Goal: Use online tool/utility: Utilize a website feature to perform a specific function

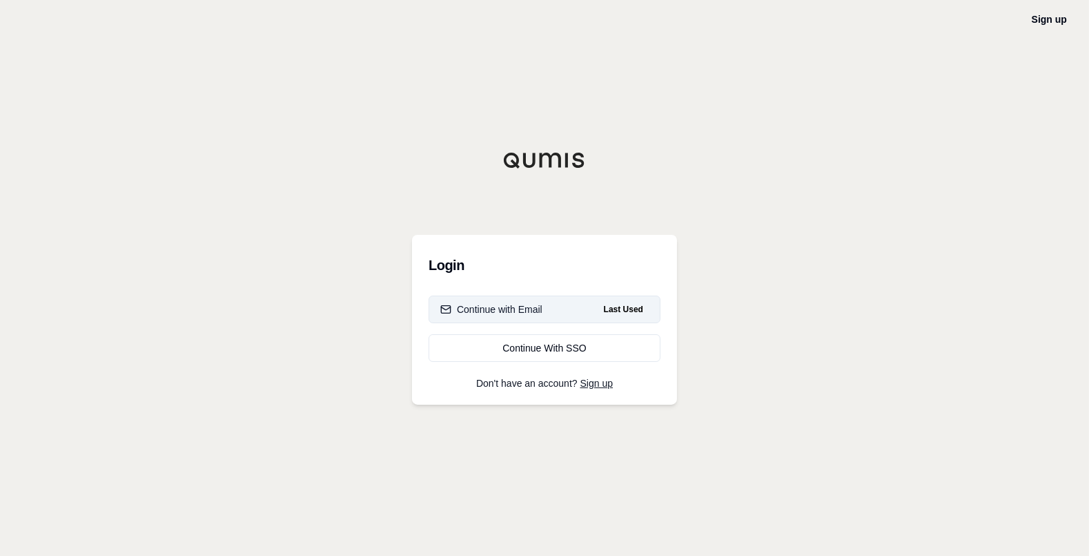
click at [523, 303] on div "Continue with Email" at bounding box center [491, 309] width 102 height 14
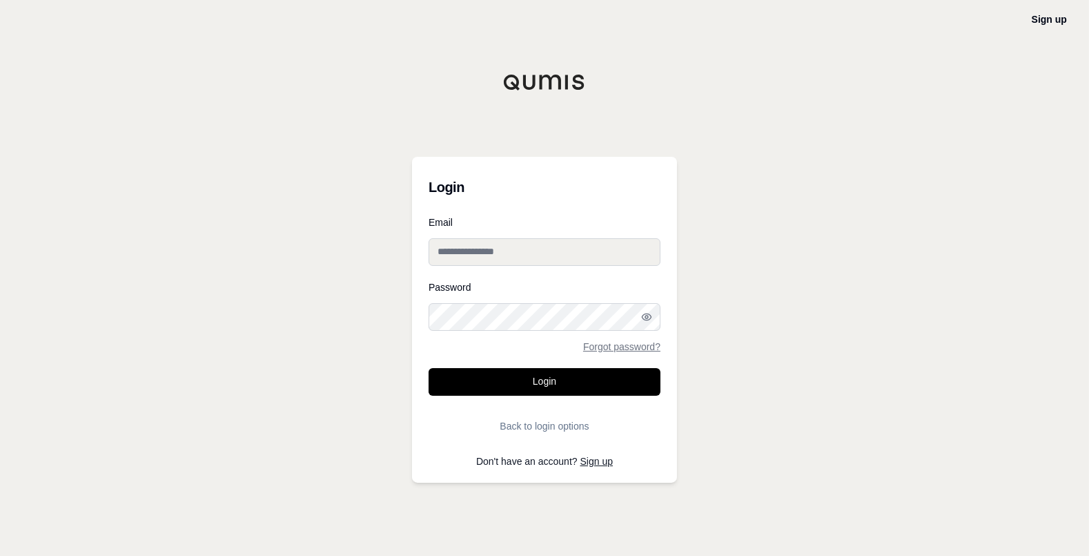
type input "**********"
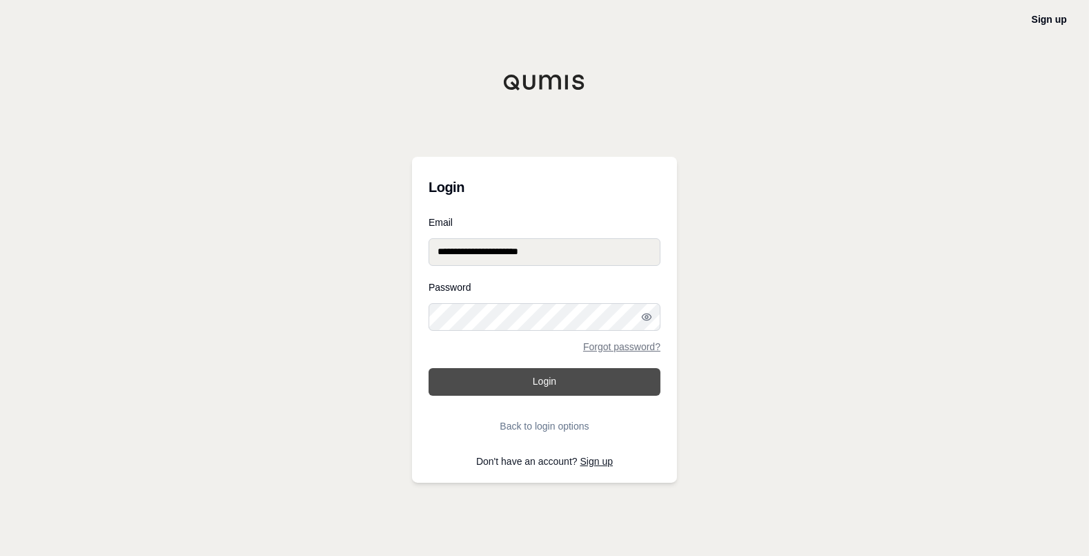
click at [543, 381] on button "Login" at bounding box center [545, 382] width 232 height 28
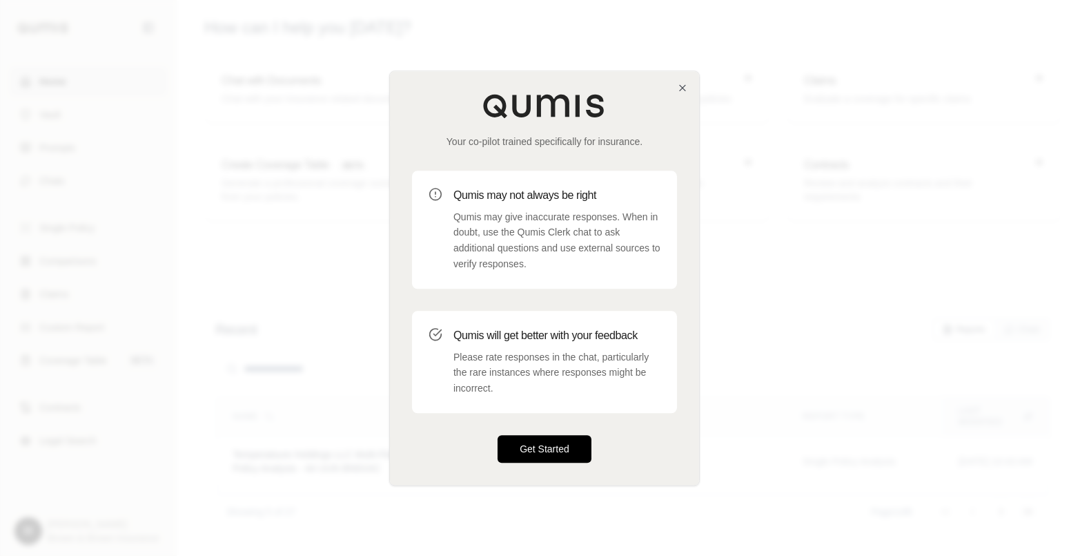
click at [531, 449] on button "Get Started" at bounding box center [545, 449] width 94 height 28
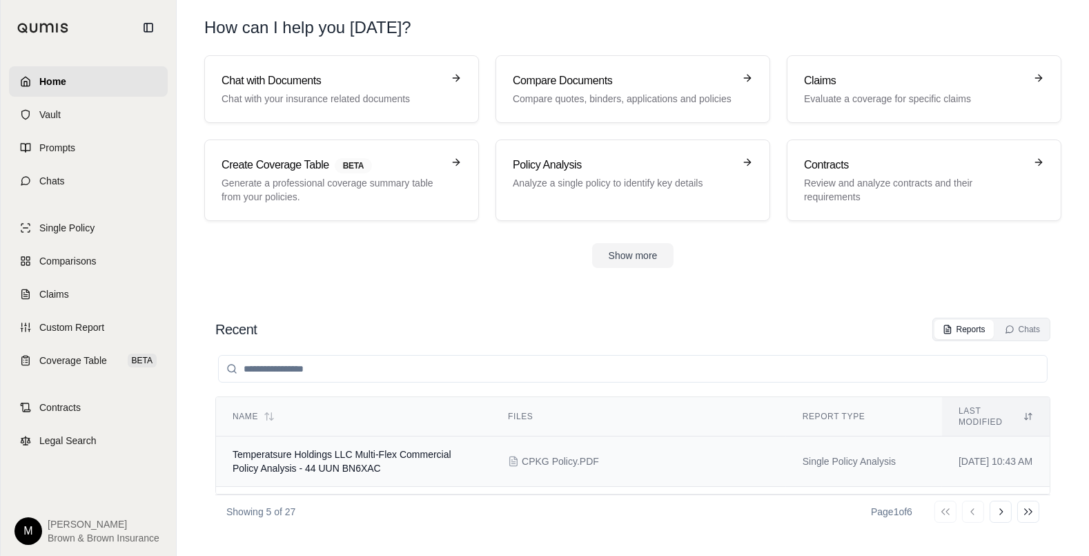
click at [280, 449] on td "Temperatsure Holdings LLC Multi-Flex Commercial Policy Analysis - 44 UUN BN6XAC" at bounding box center [353, 461] width 275 height 50
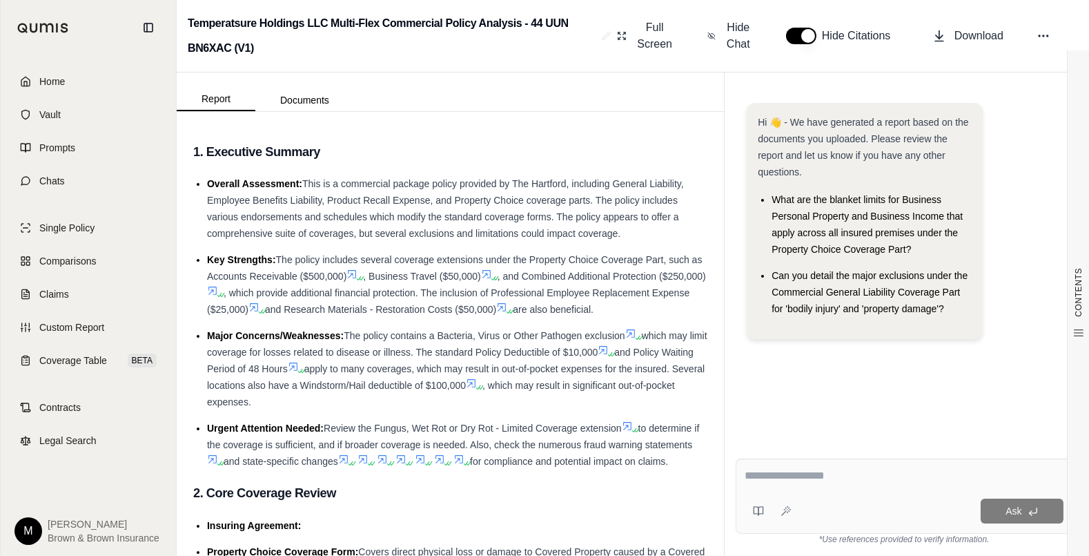
click at [808, 483] on textarea at bounding box center [904, 475] width 319 height 17
type textarea "**********"
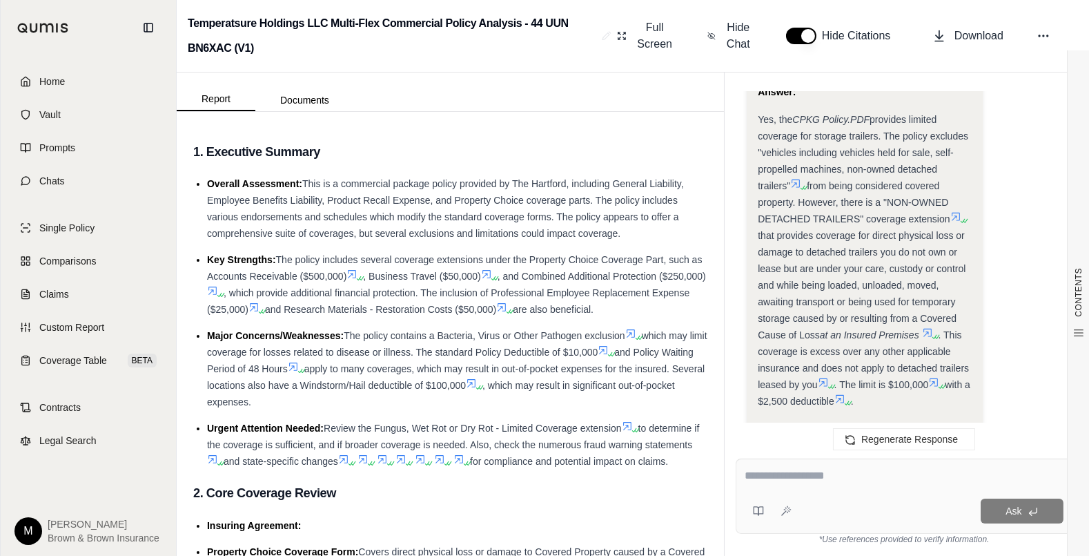
scroll to position [2937, 0]
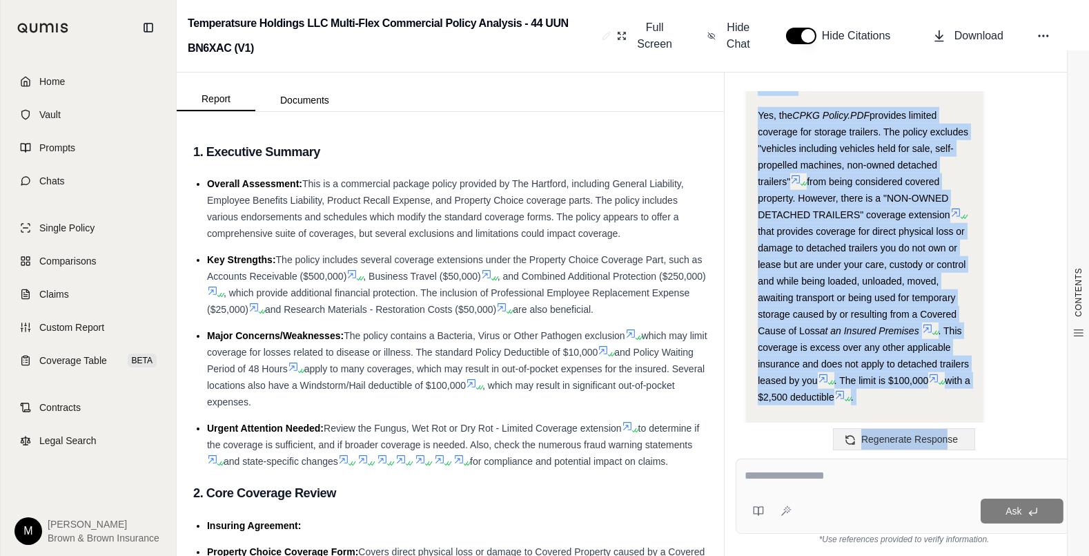
scroll to position [3075, 0]
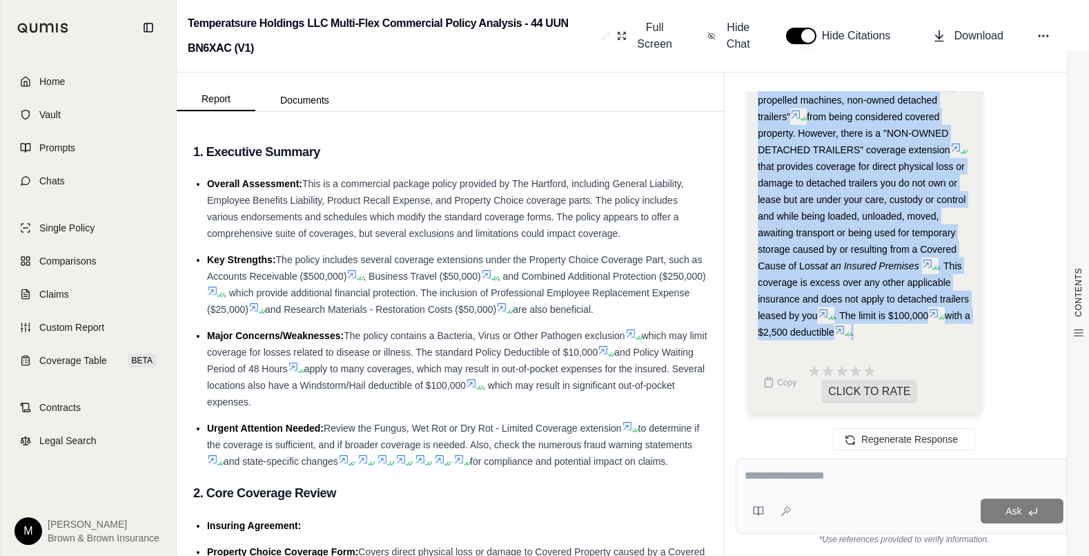
drag, startPoint x: 760, startPoint y: 159, endPoint x: 938, endPoint y: 336, distance: 250.9
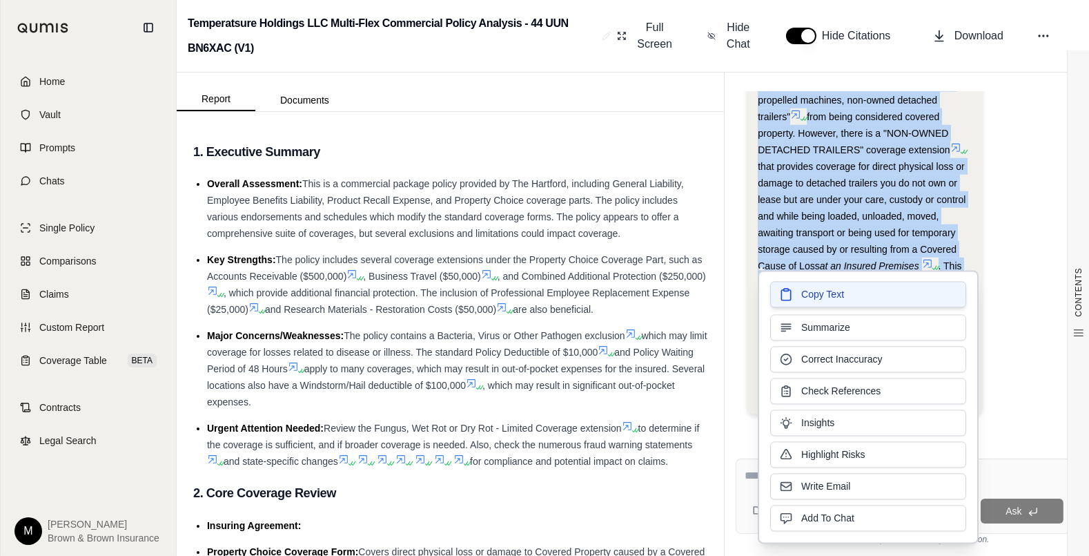
click at [840, 291] on span "Copy Text" at bounding box center [823, 294] width 43 height 14
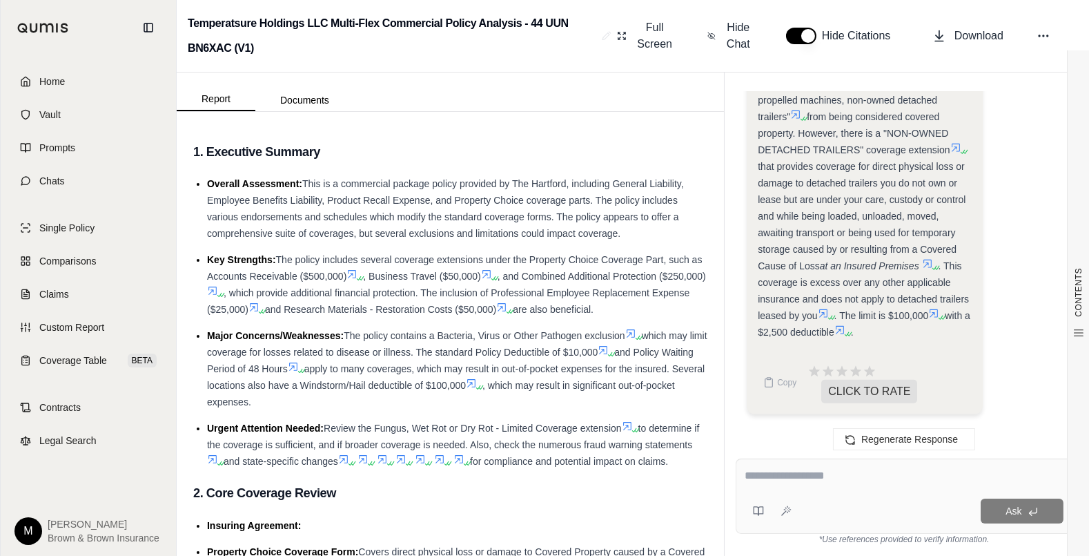
click at [762, 472] on textarea at bounding box center [904, 475] width 319 height 17
type textarea "*"
type textarea "**********"
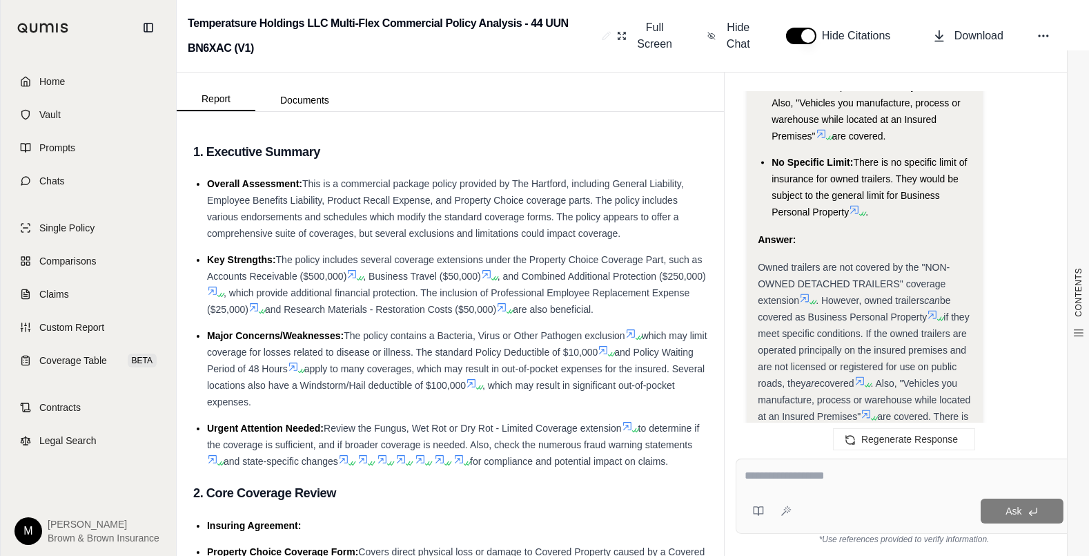
scroll to position [5184, 0]
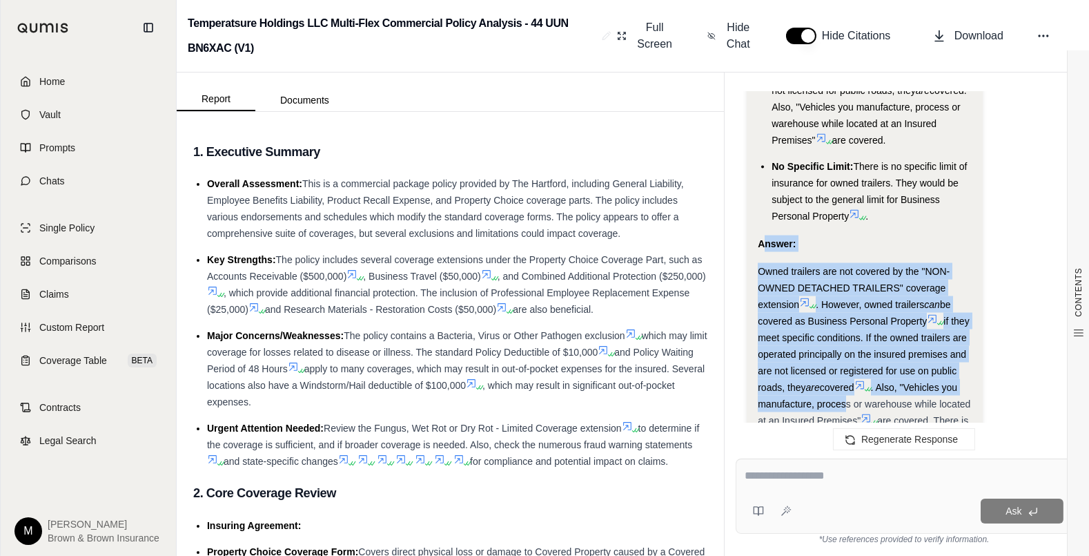
drag, startPoint x: 762, startPoint y: 224, endPoint x: 851, endPoint y: 318, distance: 129.4
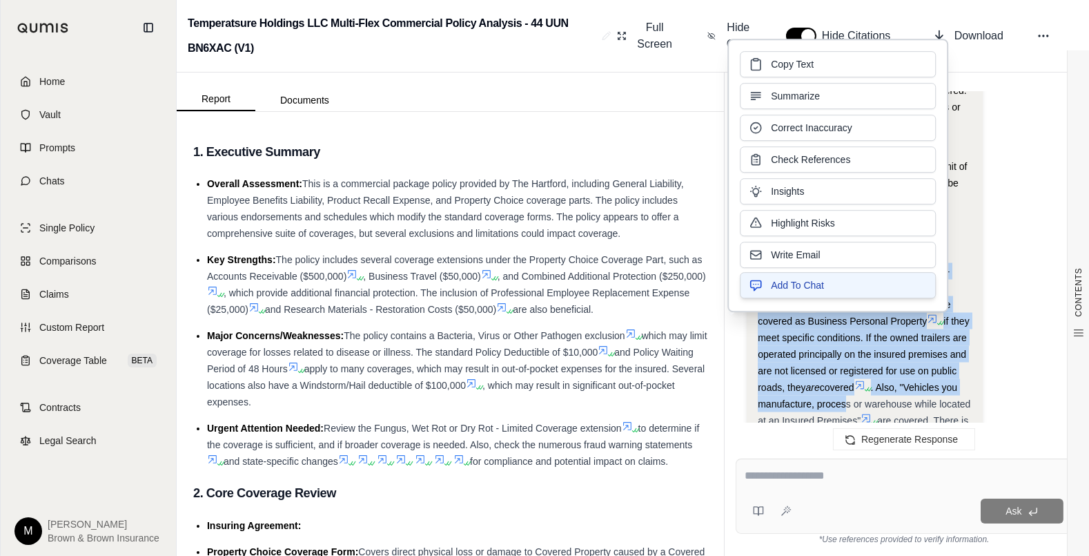
click at [838, 291] on button "Add To Chat" at bounding box center [838, 285] width 196 height 26
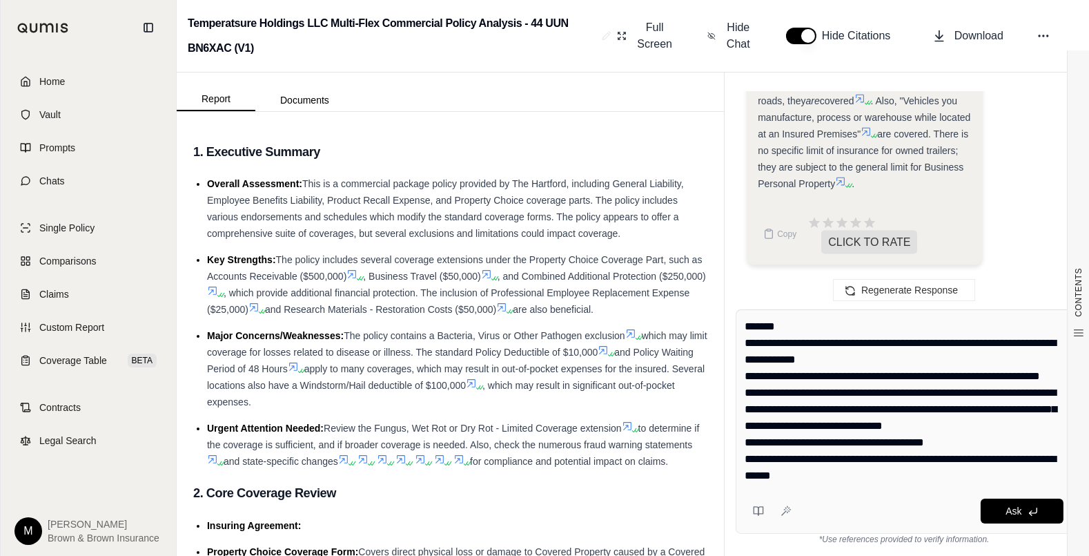
scroll to position [0, 0]
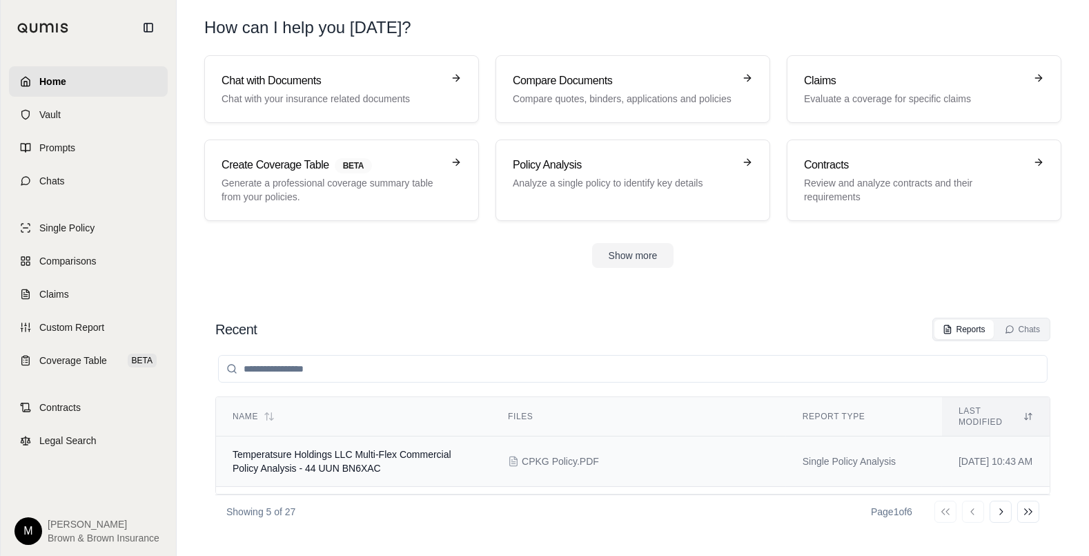
click at [335, 449] on span "Temperatsure Holdings LLC Multi-Flex Commercial Policy Analysis - 44 UUN BN6XAC" at bounding box center [342, 461] width 219 height 25
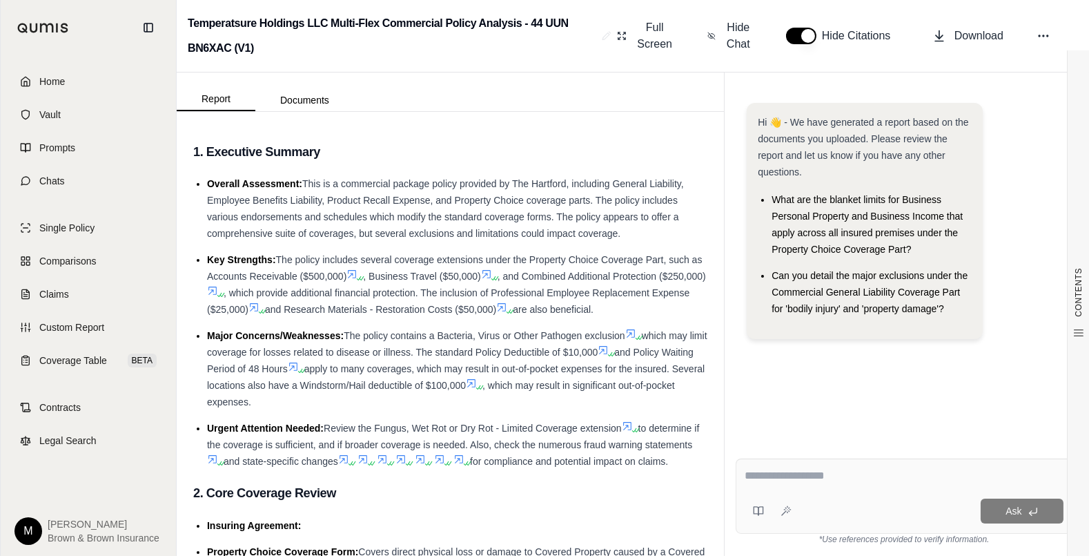
click at [753, 478] on textarea at bounding box center [904, 475] width 319 height 17
type textarea "**********"
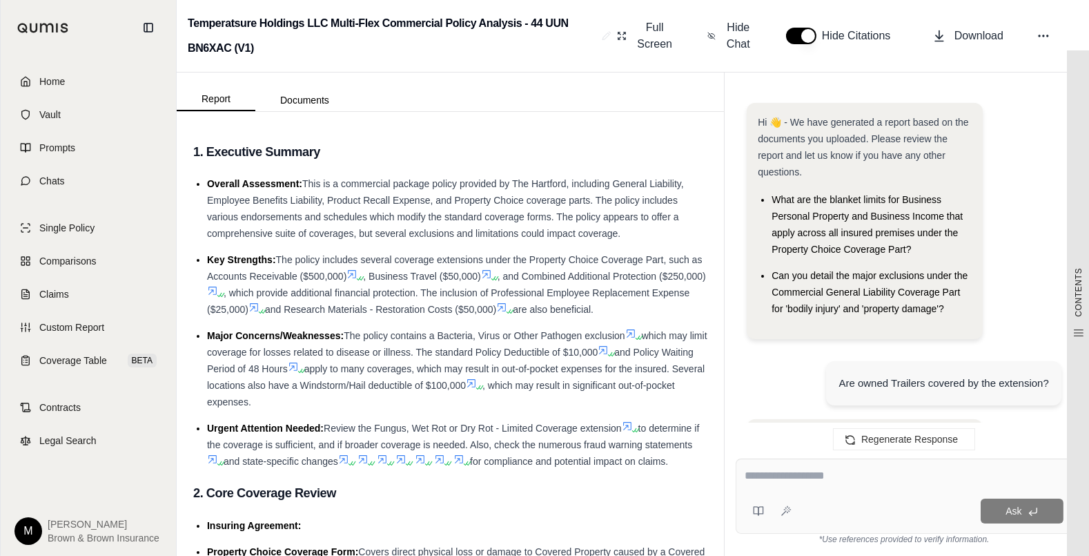
scroll to position [1481, 0]
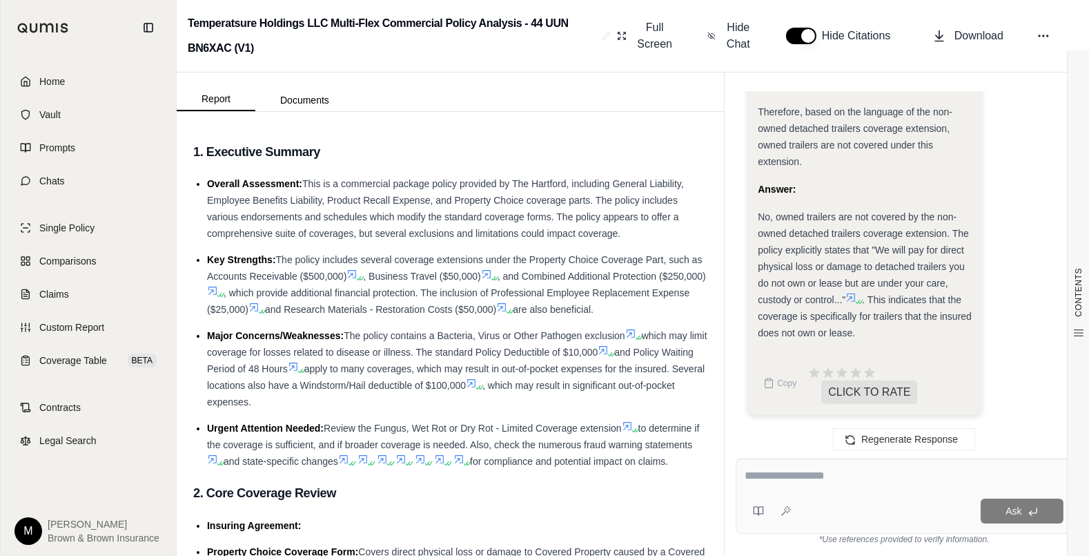
click at [762, 219] on span "No, owned trailers are not covered by the non-owned detached trailers coverage …" at bounding box center [863, 258] width 211 height 94
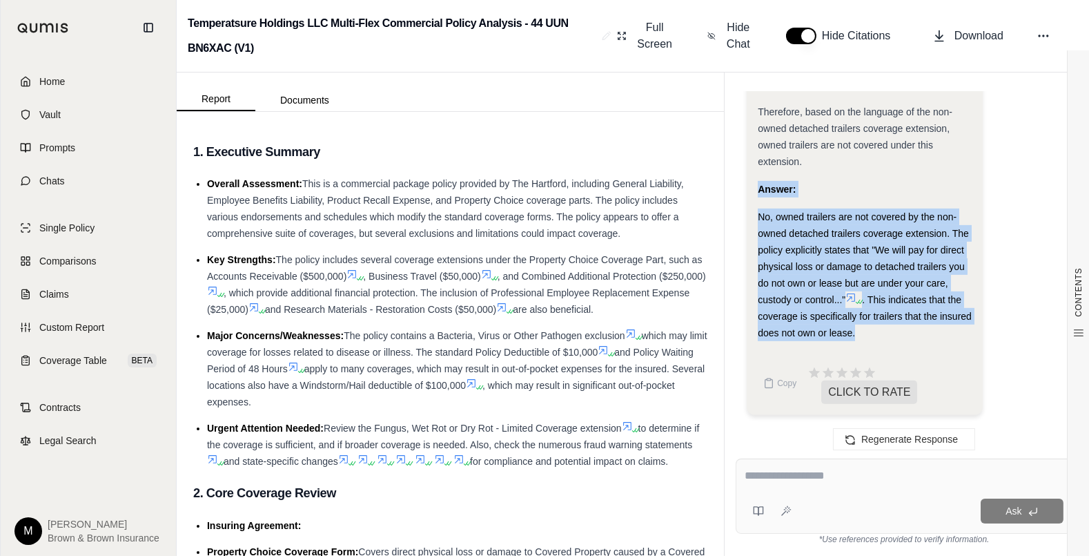
drag, startPoint x: 760, startPoint y: 187, endPoint x: 973, endPoint y: 336, distance: 259.3
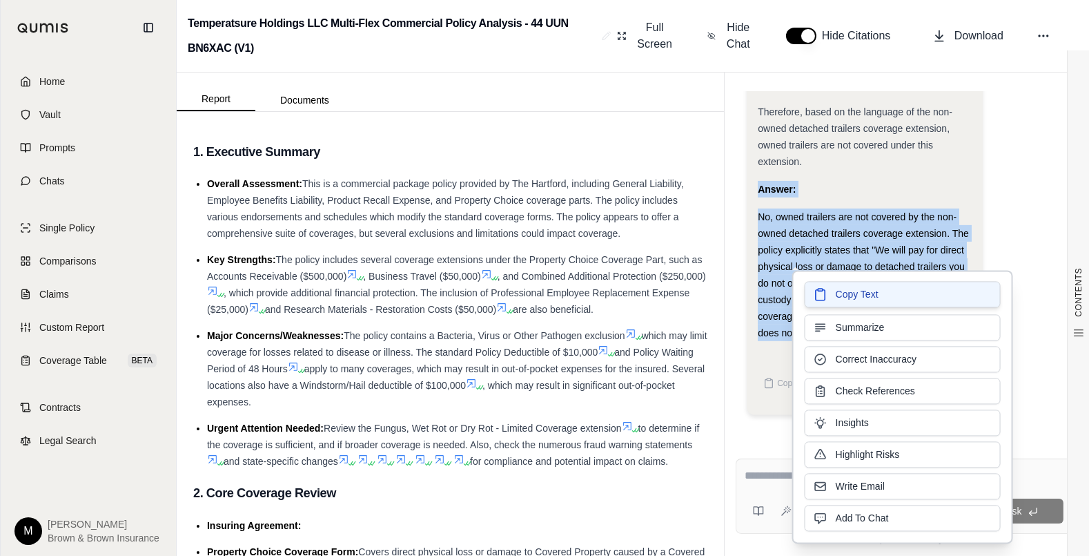
click at [874, 293] on span "Copy Text" at bounding box center [857, 294] width 43 height 14
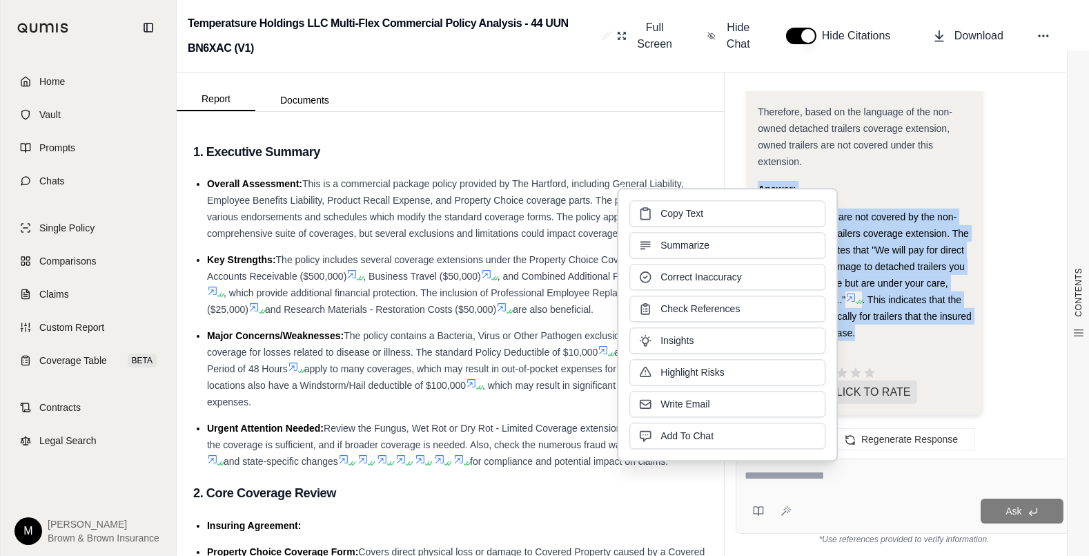
drag, startPoint x: 797, startPoint y: 253, endPoint x: 708, endPoint y: 209, distance: 99.7
click at [708, 209] on button "Copy Text" at bounding box center [728, 213] width 196 height 26
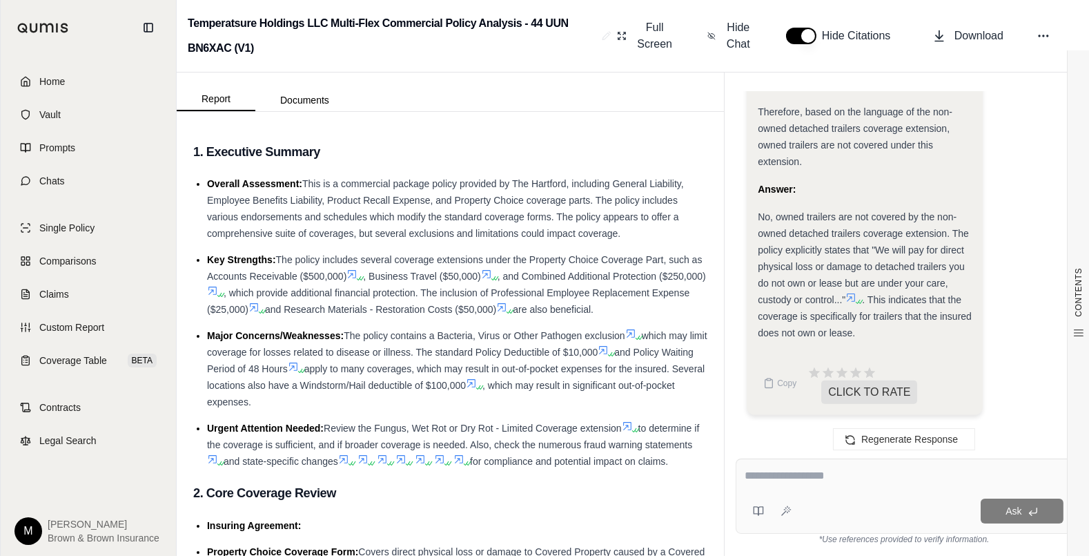
click at [799, 478] on textarea at bounding box center [904, 475] width 319 height 17
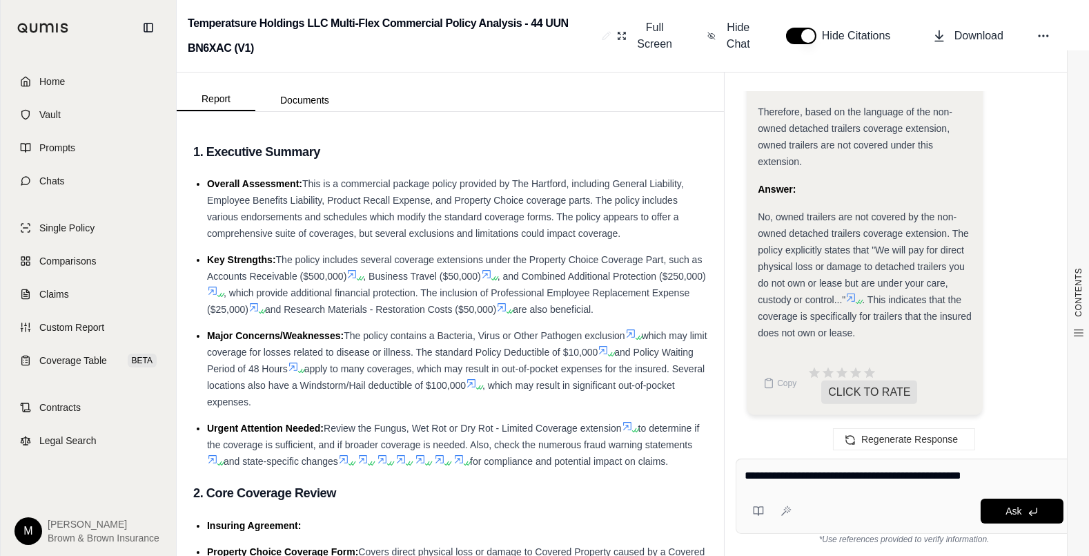
type textarea "**********"
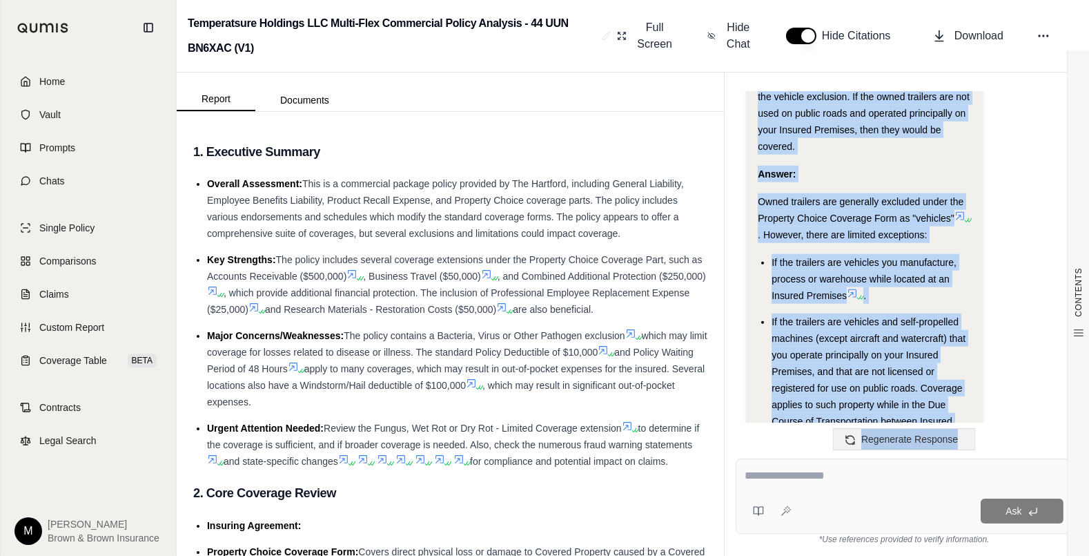
scroll to position [3968, 0]
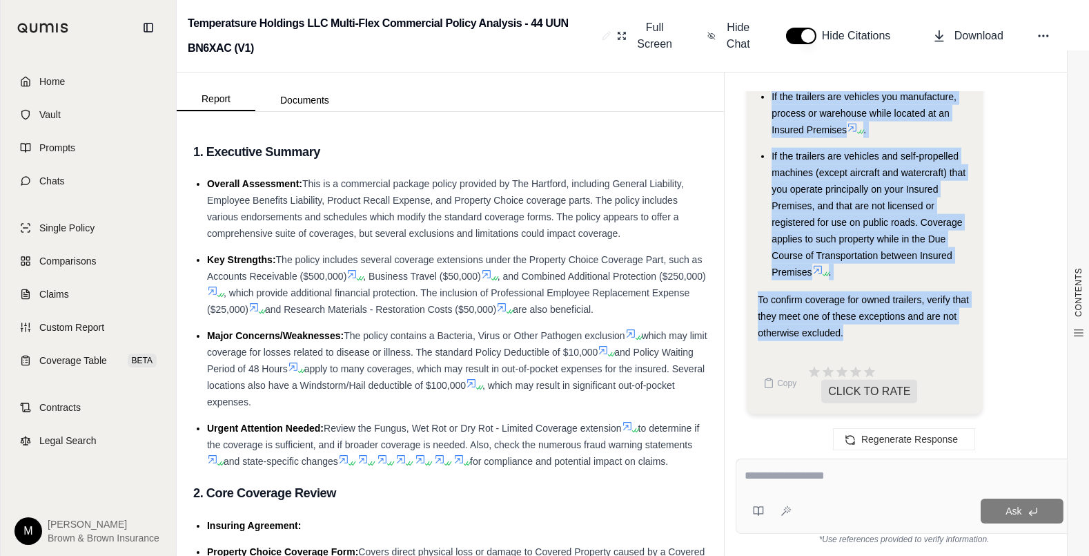
drag, startPoint x: 759, startPoint y: 119, endPoint x: 842, endPoint y: 338, distance: 234.9
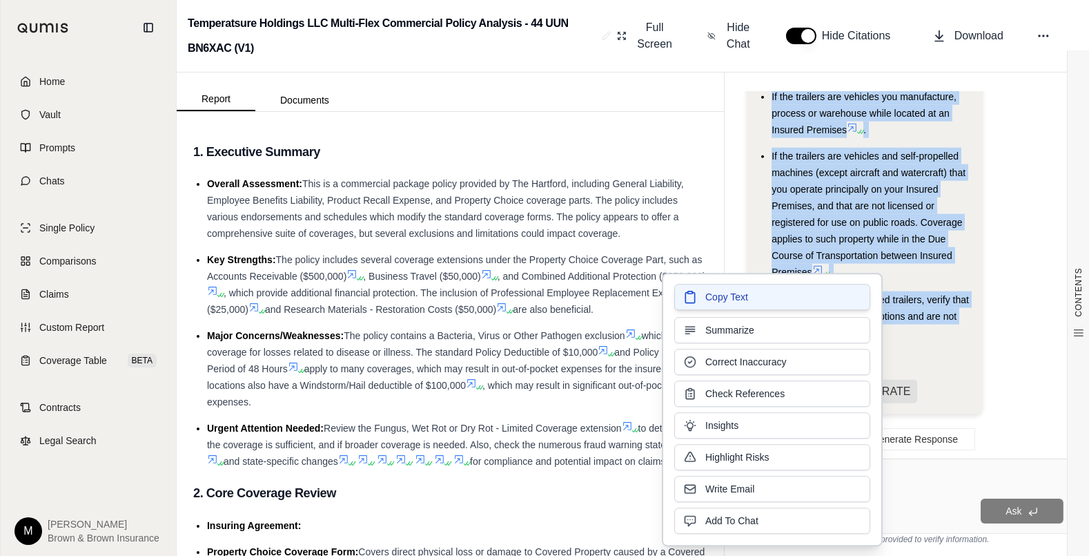
click at [739, 294] on span "Copy Text" at bounding box center [727, 297] width 43 height 14
